Goal: Task Accomplishment & Management: Manage account settings

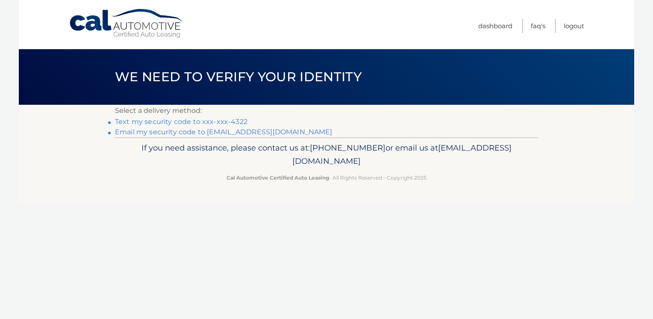
click at [217, 120] on link "Text my security code to xxx-xxx-4322" at bounding box center [181, 121] width 132 height 8
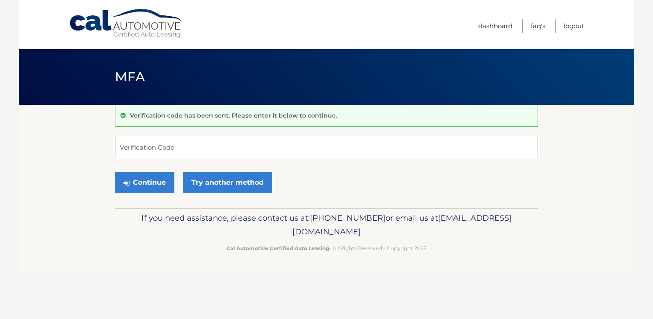
click at [125, 146] on input "Verification Code" at bounding box center [326, 147] width 423 height 21
type input "157484"
click at [141, 179] on button "Continue" at bounding box center [144, 182] width 59 height 21
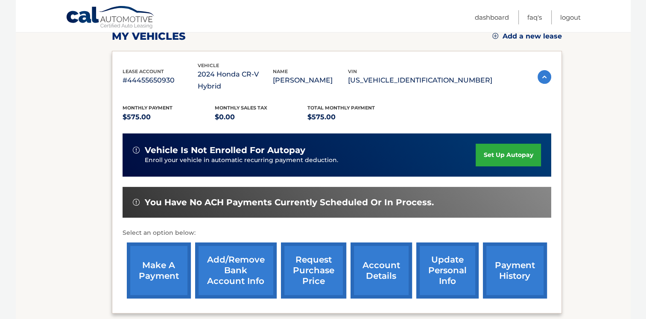
scroll to position [126, 0]
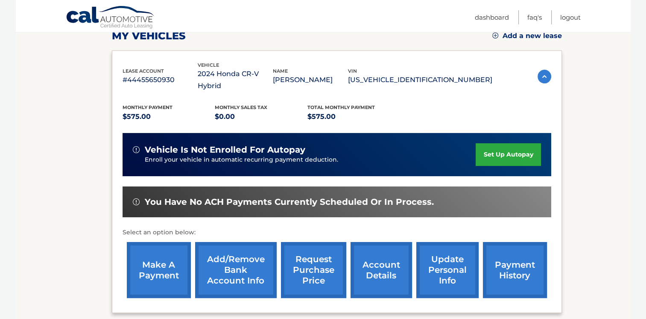
click at [149, 255] on link "make a payment" at bounding box center [159, 270] width 64 height 56
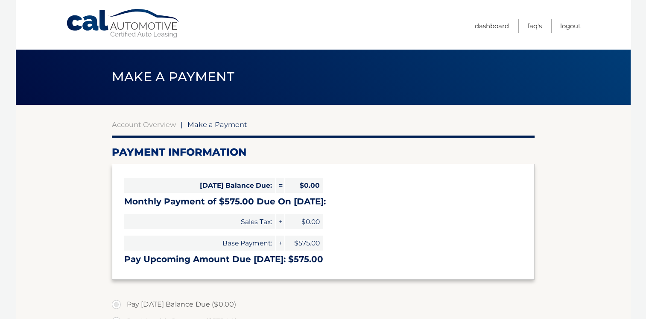
select select "NTAzMTQyYjUtYTgxMC00M2ZmLWEzOGQtMzA1ZTMxYTY5YzZl"
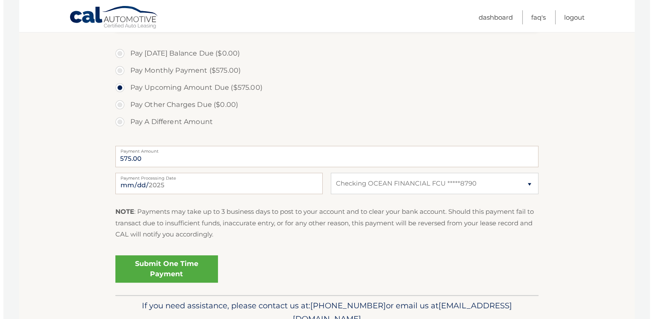
scroll to position [252, 0]
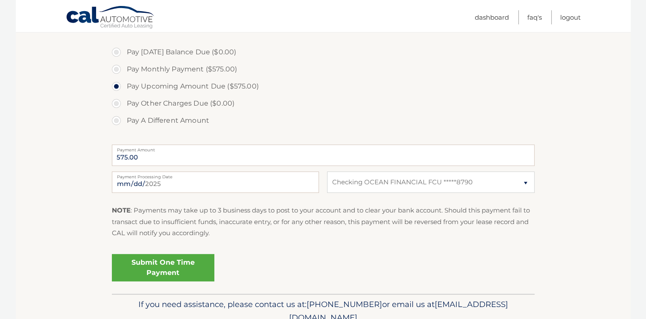
click at [169, 269] on link "Submit One Time Payment" at bounding box center [163, 267] width 103 height 27
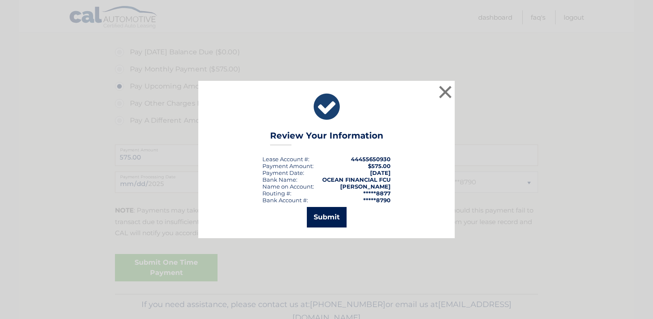
click at [324, 213] on button "Submit" at bounding box center [327, 217] width 40 height 21
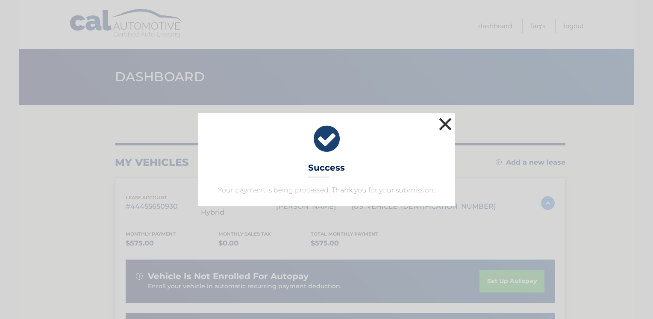
click at [448, 120] on button "×" at bounding box center [445, 123] width 17 height 17
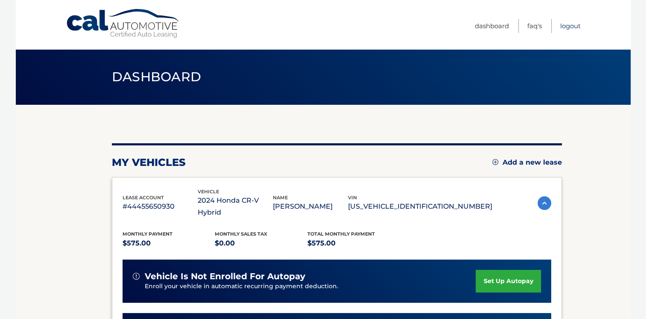
click at [568, 25] on link "Logout" at bounding box center [570, 26] width 21 height 14
